Goal: Information Seeking & Learning: Learn about a topic

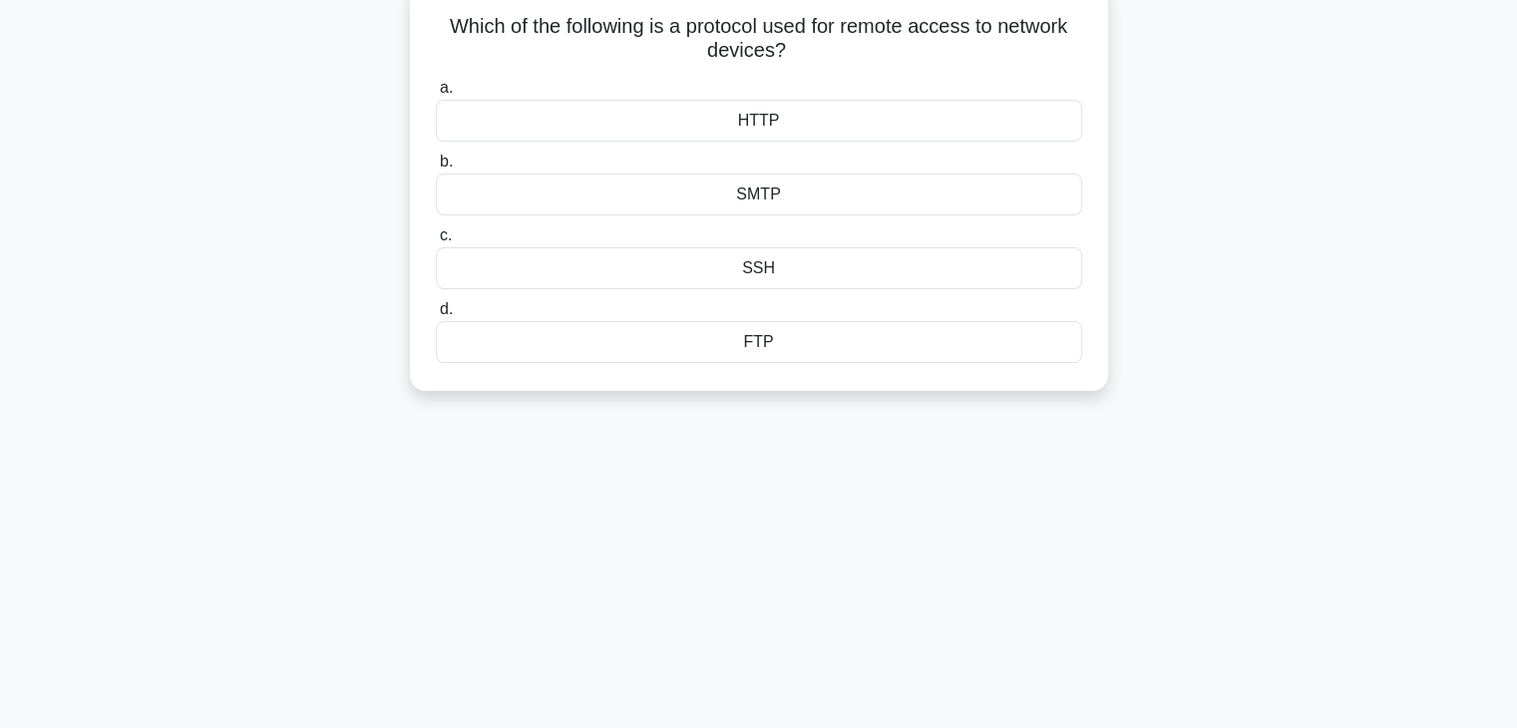
click at [647, 120] on div "HTTP" at bounding box center [759, 121] width 646 height 42
click at [436, 95] on input "a. HTTP" at bounding box center [436, 88] width 0 height 13
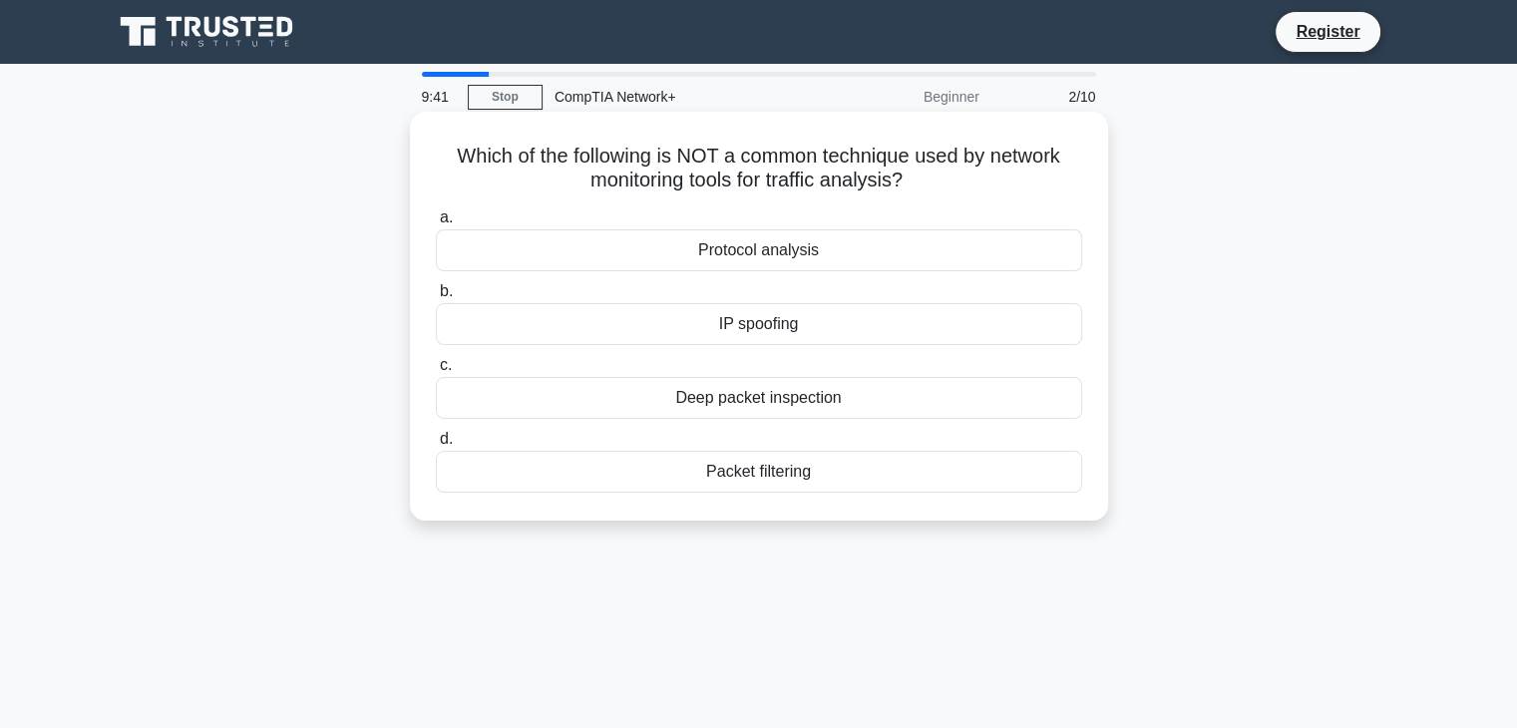
click at [709, 461] on div "Packet filtering" at bounding box center [759, 472] width 646 height 42
click at [436, 446] on input "d. Packet filtering" at bounding box center [436, 439] width 0 height 13
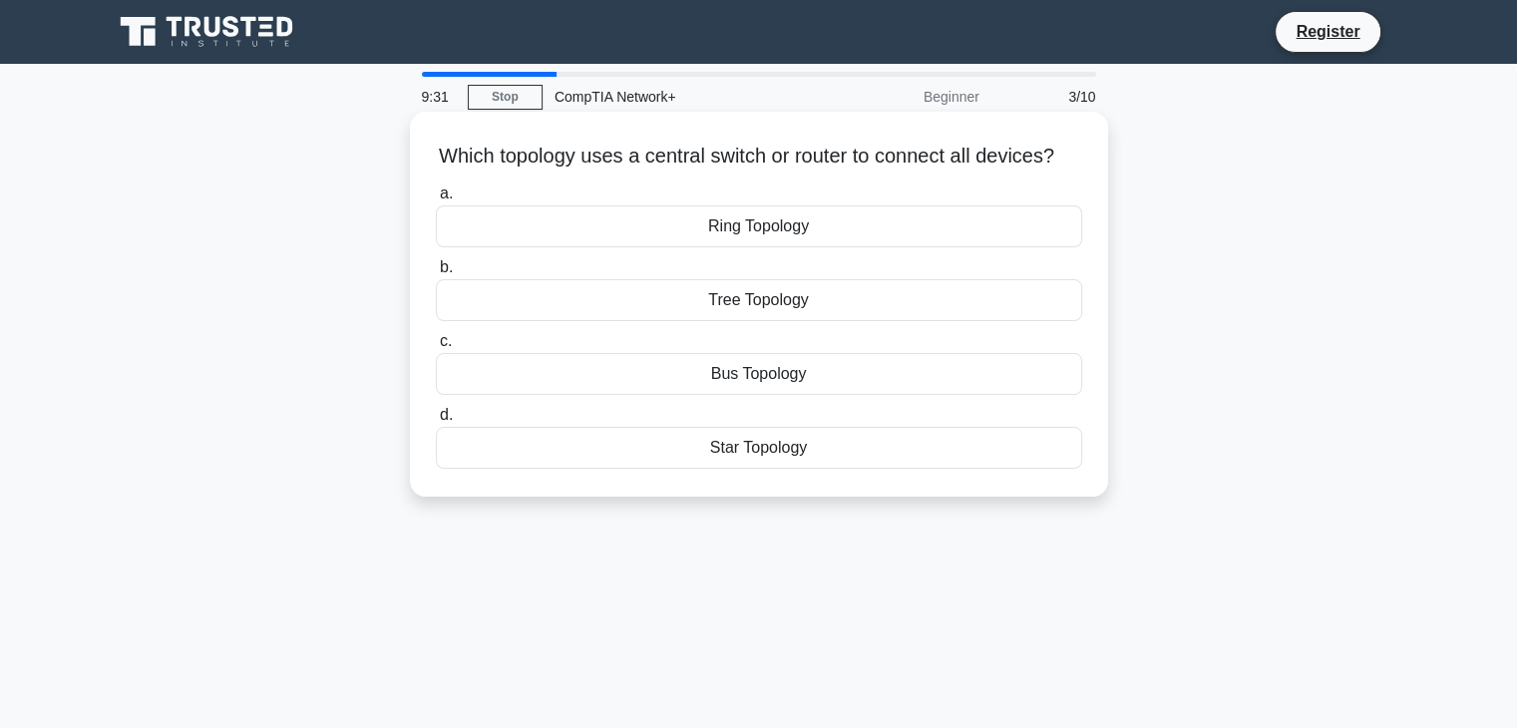
click at [715, 247] on div "Ring Topology" at bounding box center [759, 226] width 646 height 42
click at [436, 200] on input "a. Ring Topology" at bounding box center [436, 193] width 0 height 13
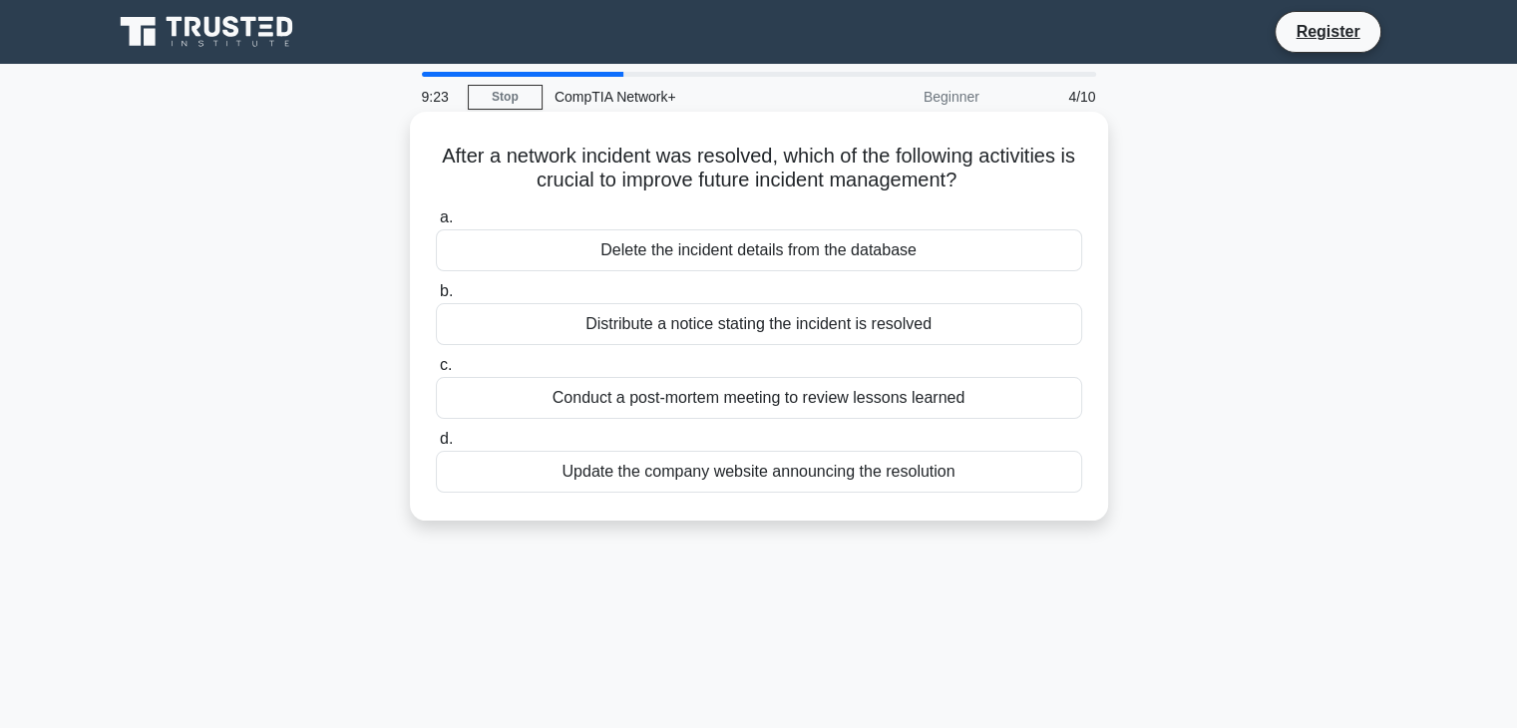
click at [690, 398] on div "Conduct a post-mortem meeting to review lessons learned" at bounding box center [759, 398] width 646 height 42
click at [436, 372] on input "c. Conduct a post-mortem meeting to review lessons learned" at bounding box center [436, 365] width 0 height 13
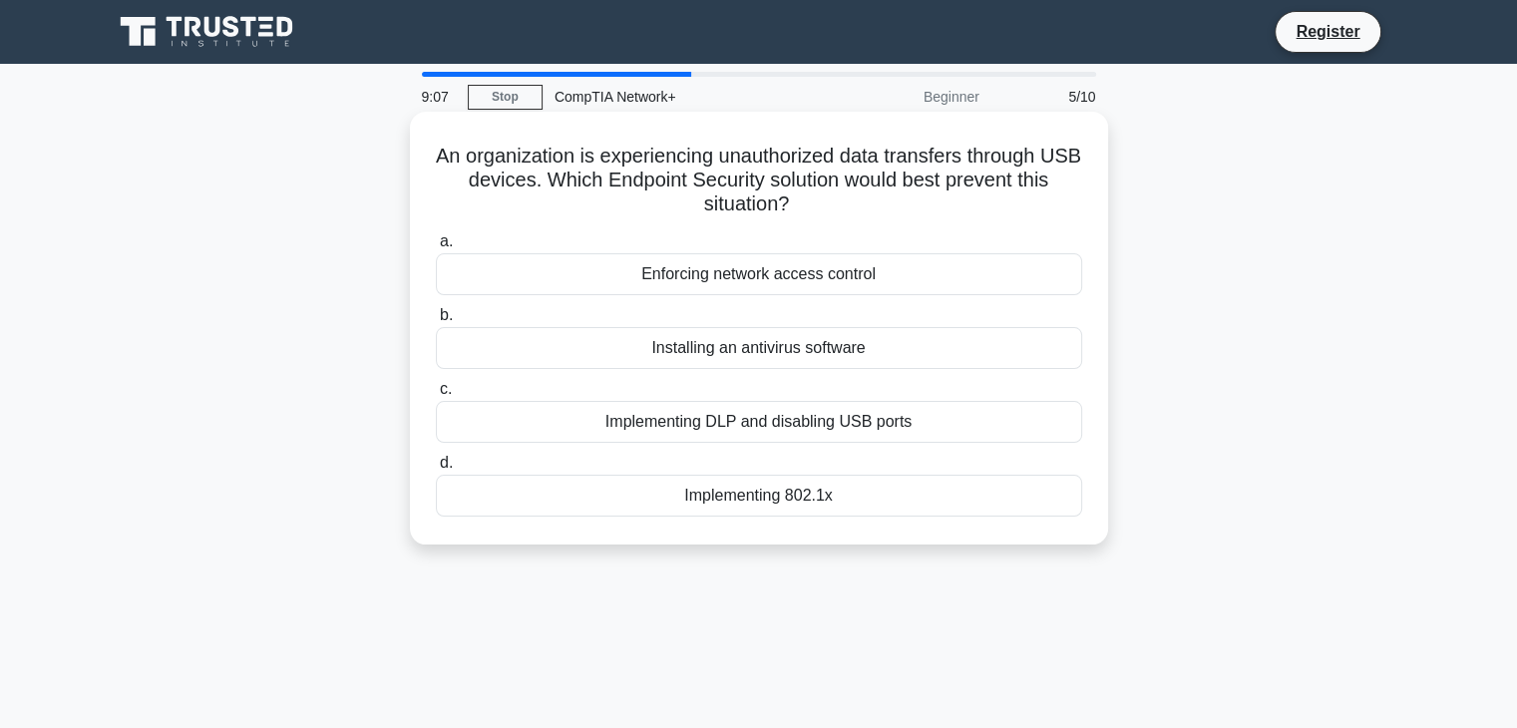
click at [715, 360] on div "Installing an antivirus software" at bounding box center [759, 348] width 646 height 42
click at [436, 322] on input "b. Installing an antivirus software" at bounding box center [436, 315] width 0 height 13
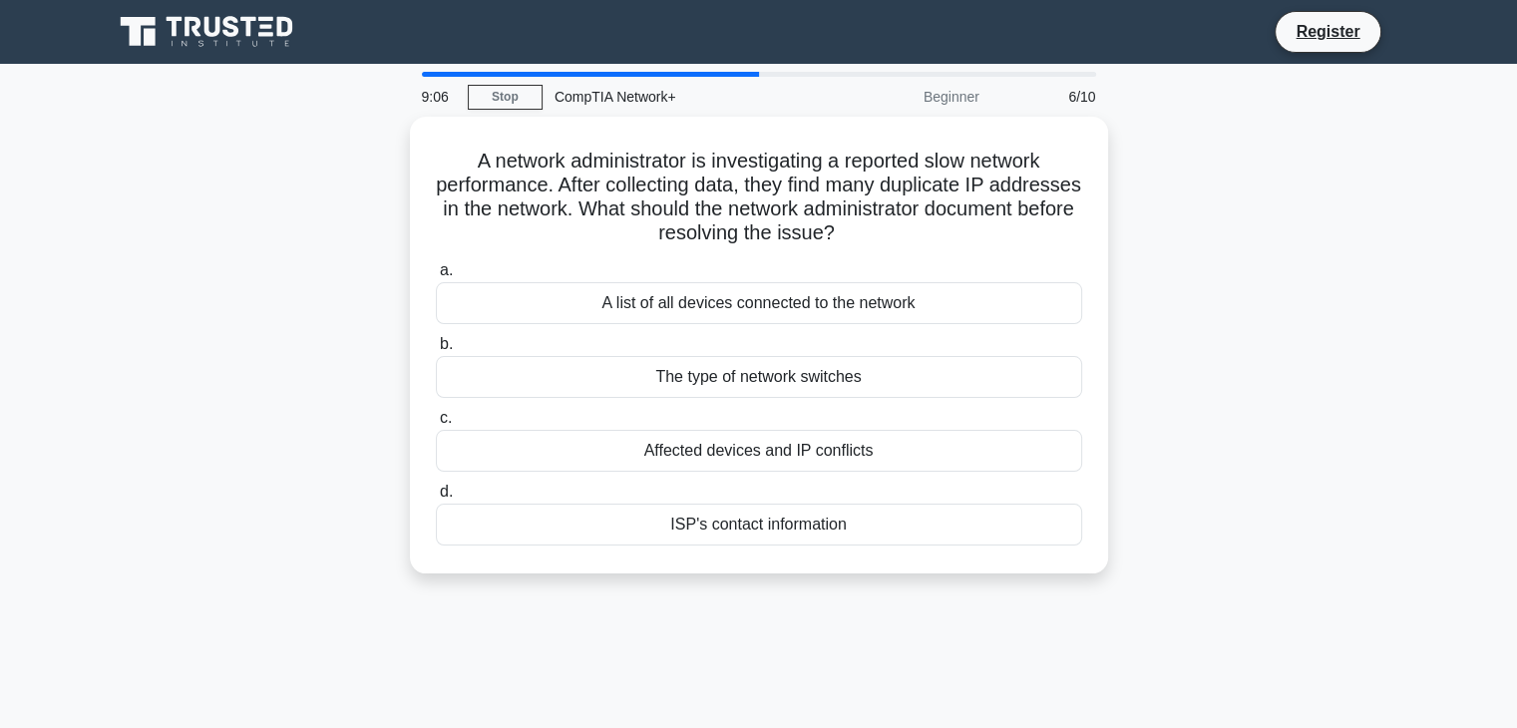
click at [715, 360] on div "The type of network switches" at bounding box center [759, 377] width 646 height 42
click at [436, 351] on input "b. The type of network switches" at bounding box center [436, 344] width 0 height 13
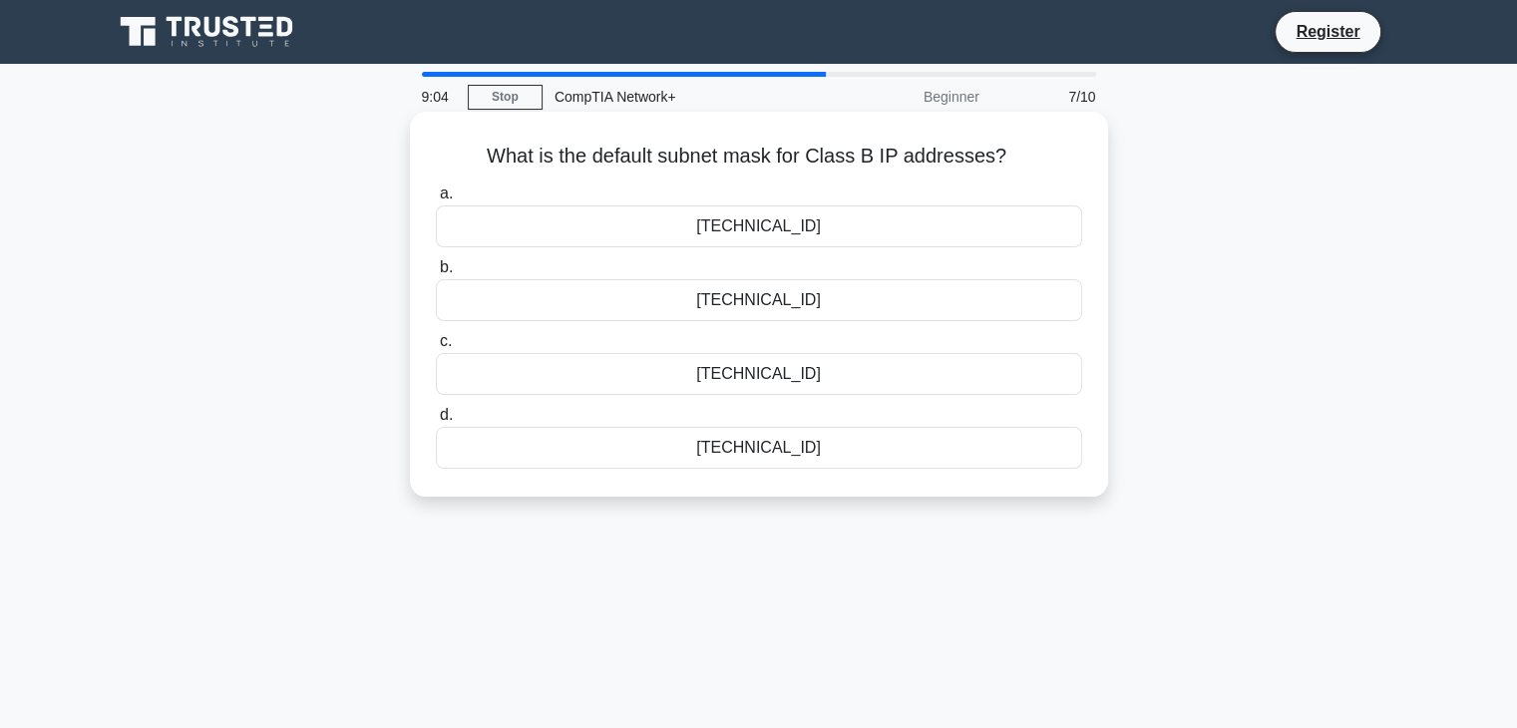
click at [723, 374] on div "255.0.0.0" at bounding box center [759, 374] width 646 height 42
click at [436, 348] on input "c. 255.0.0.0" at bounding box center [436, 341] width 0 height 13
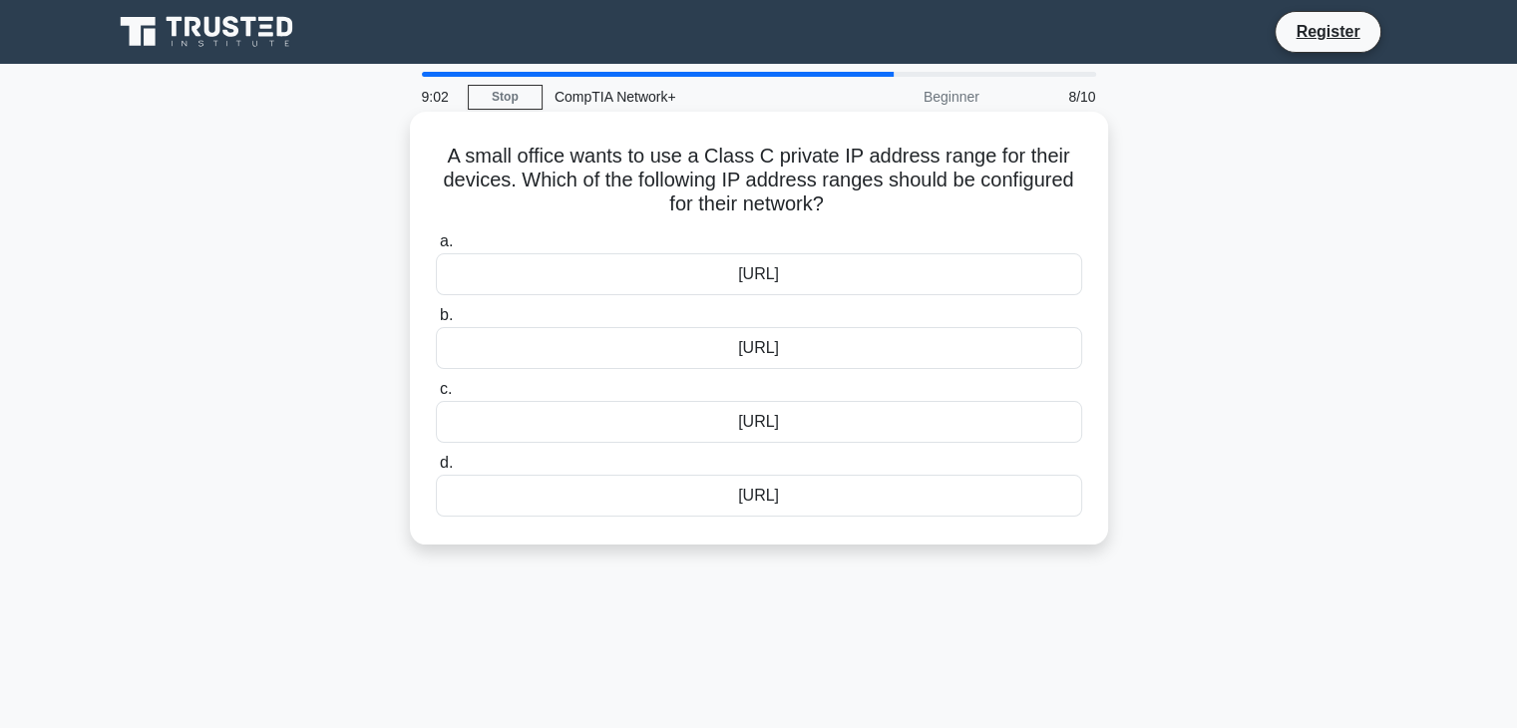
click at [737, 352] on div "192.168.0.0/16" at bounding box center [759, 348] width 646 height 42
click at [436, 322] on input "b. 192.168.0.0/16" at bounding box center [436, 315] width 0 height 13
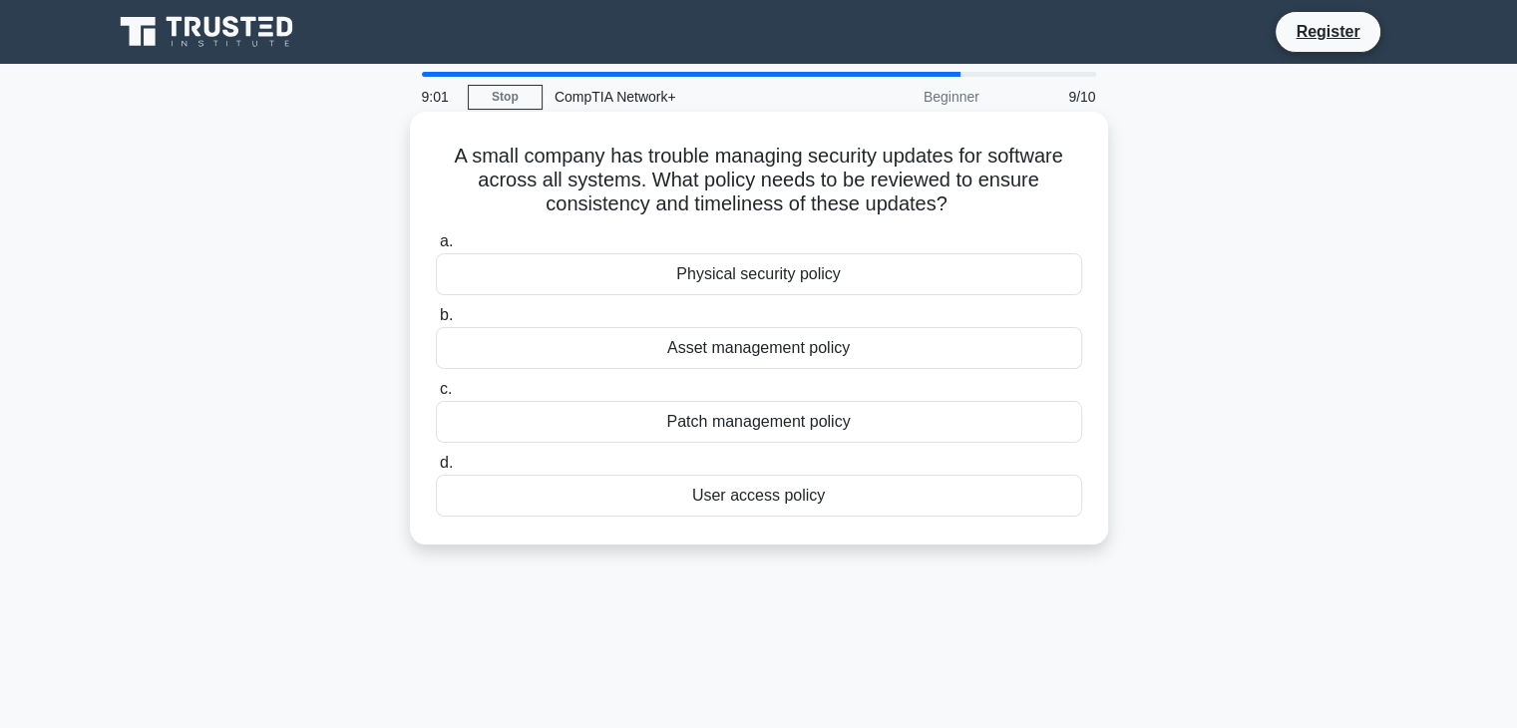
click at [738, 283] on div "Physical security policy" at bounding box center [759, 274] width 646 height 42
click at [436, 248] on input "a. Physical security policy" at bounding box center [436, 241] width 0 height 13
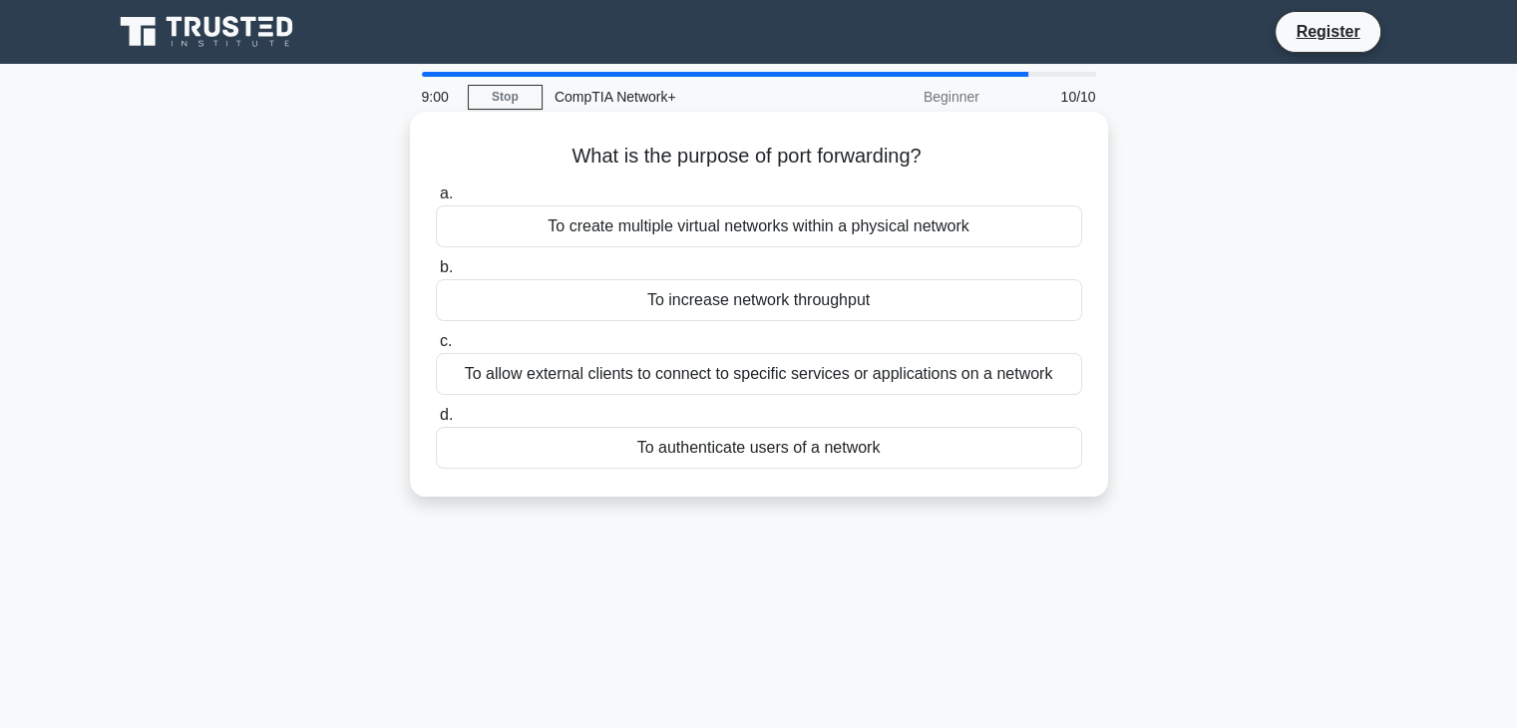
click at [742, 299] on div "To increase network throughput" at bounding box center [759, 300] width 646 height 42
click at [436, 274] on input "b. To increase network throughput" at bounding box center [436, 267] width 0 height 13
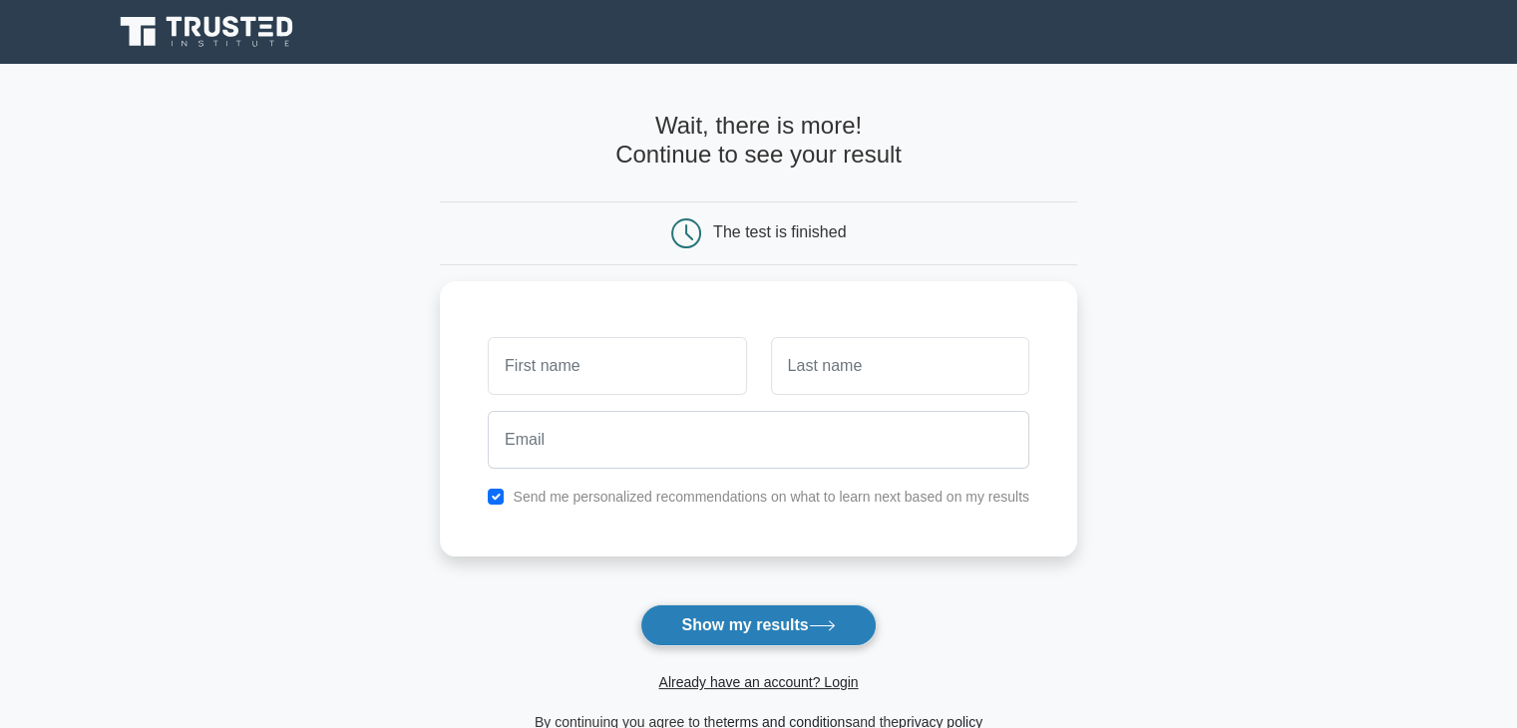
click at [695, 614] on button "Show my results" at bounding box center [757, 625] width 235 height 42
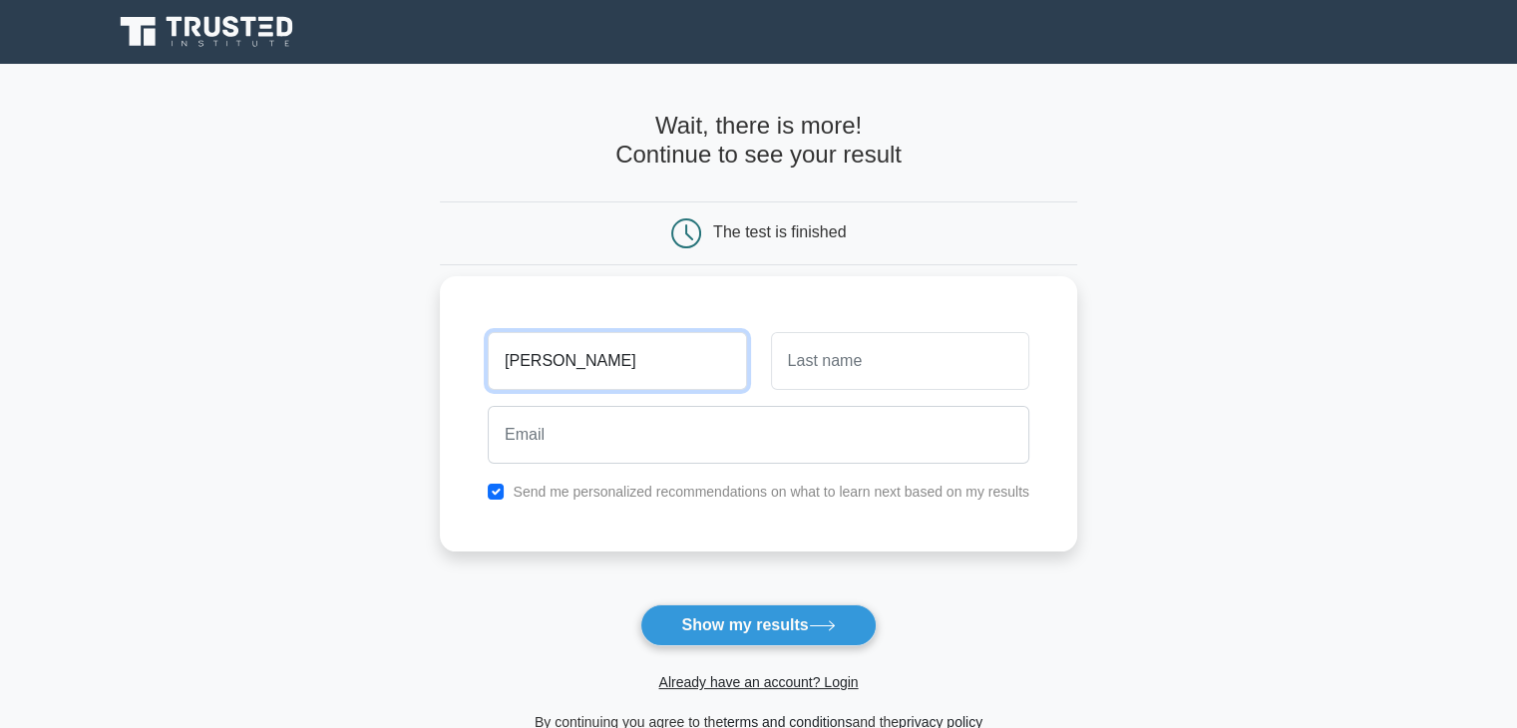
type input "[PERSON_NAME]"
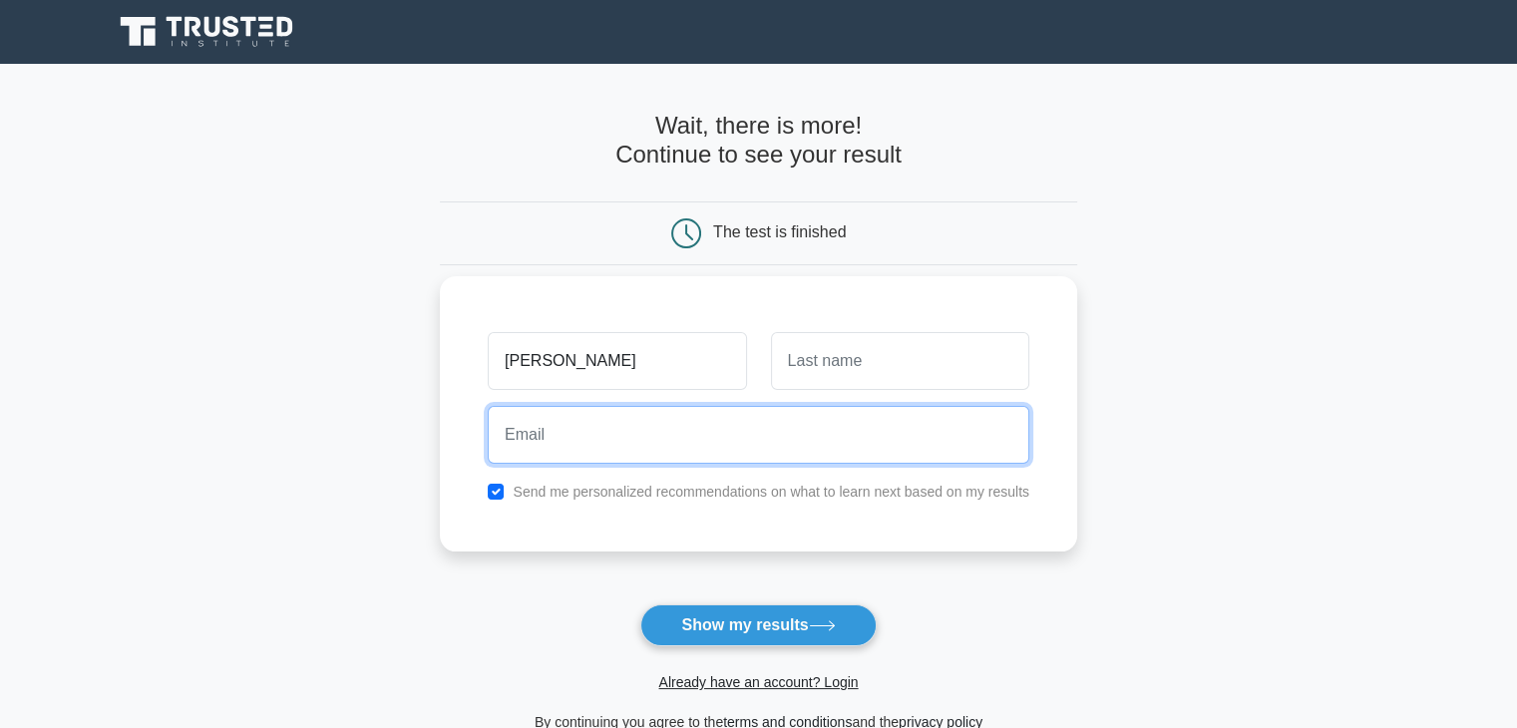
click at [606, 419] on input "email" at bounding box center [759, 435] width 542 height 58
type input "[EMAIL_ADDRESS][DOMAIN_NAME]"
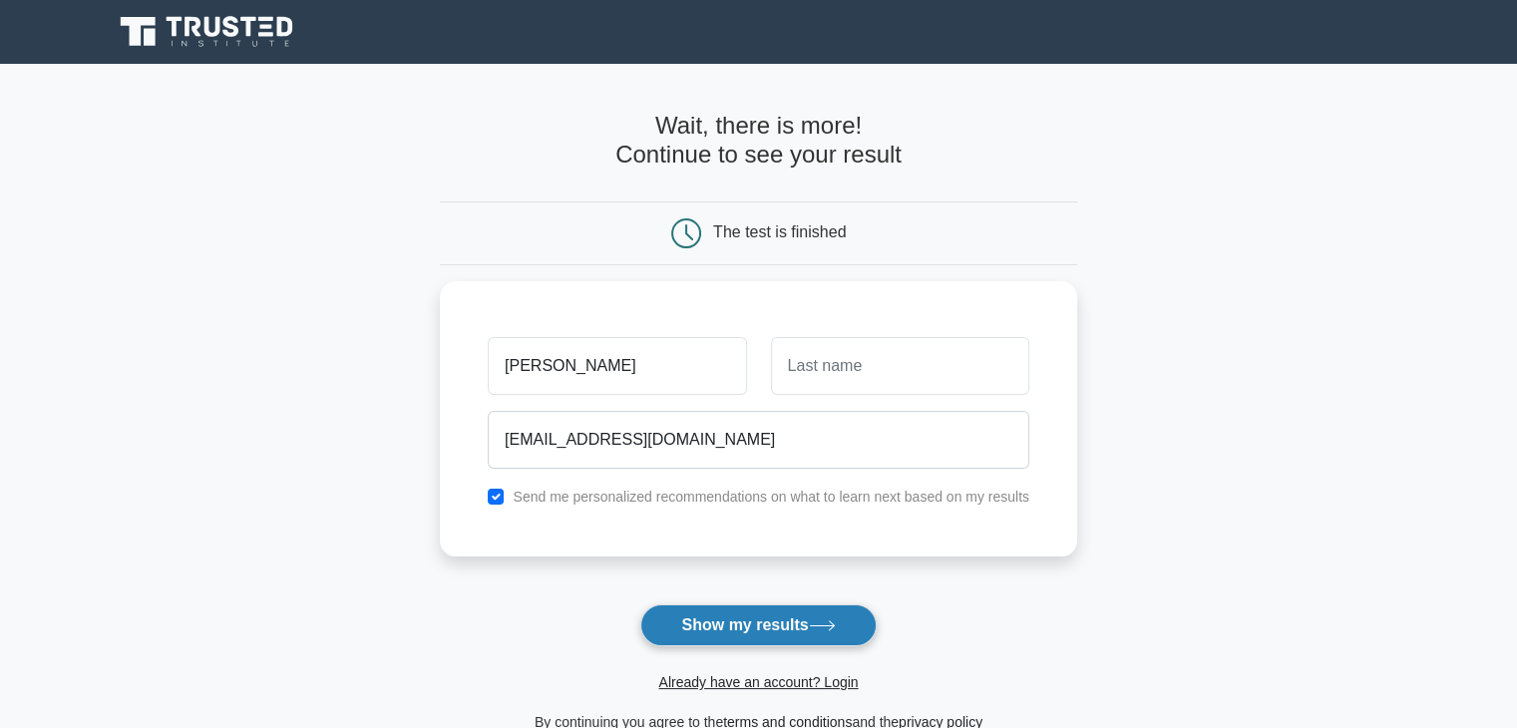
click at [715, 615] on button "Show my results" at bounding box center [757, 625] width 235 height 42
type input "Maliapatil"
click at [731, 613] on button "Show my results" at bounding box center [757, 625] width 235 height 42
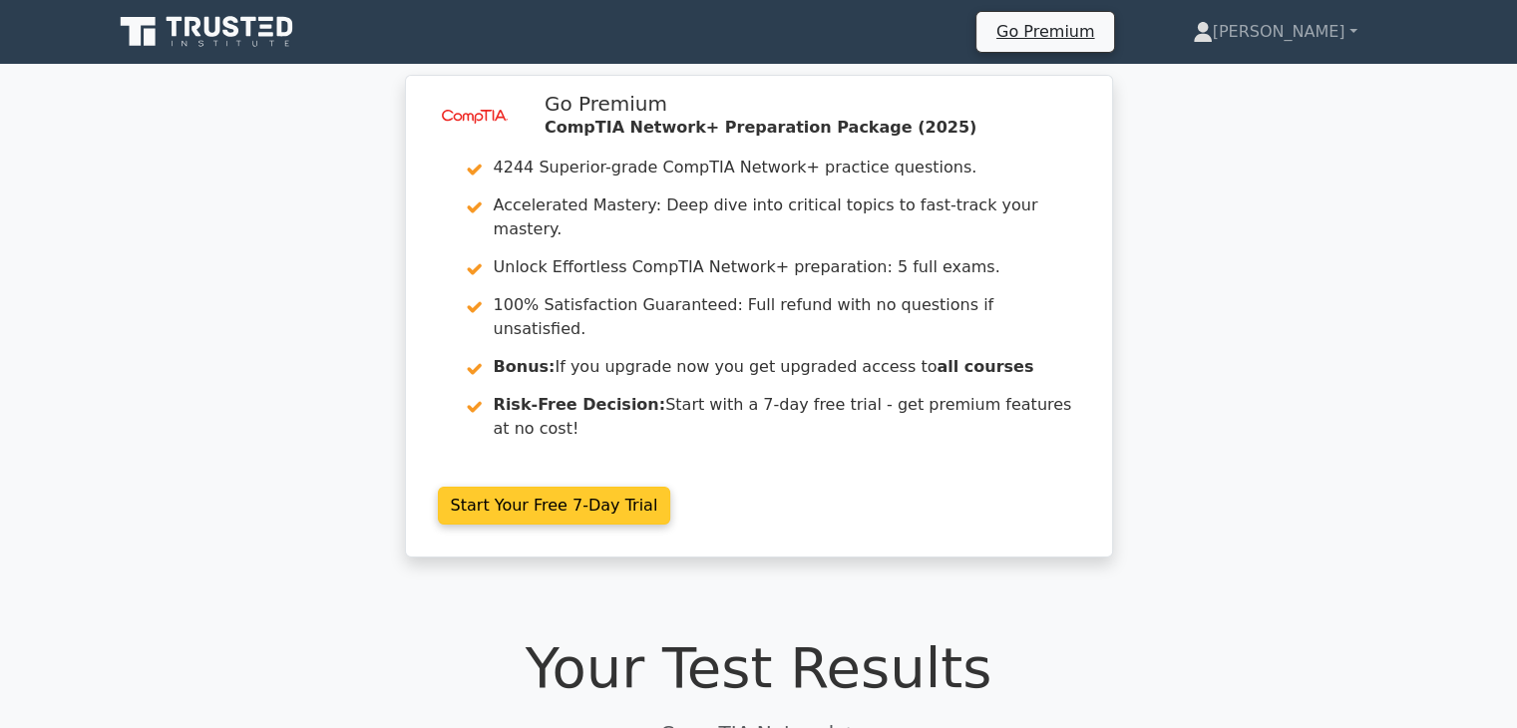
click at [535, 487] on link "Start Your Free 7-Day Trial" at bounding box center [554, 506] width 233 height 38
